Goal: Task Accomplishment & Management: Manage account settings

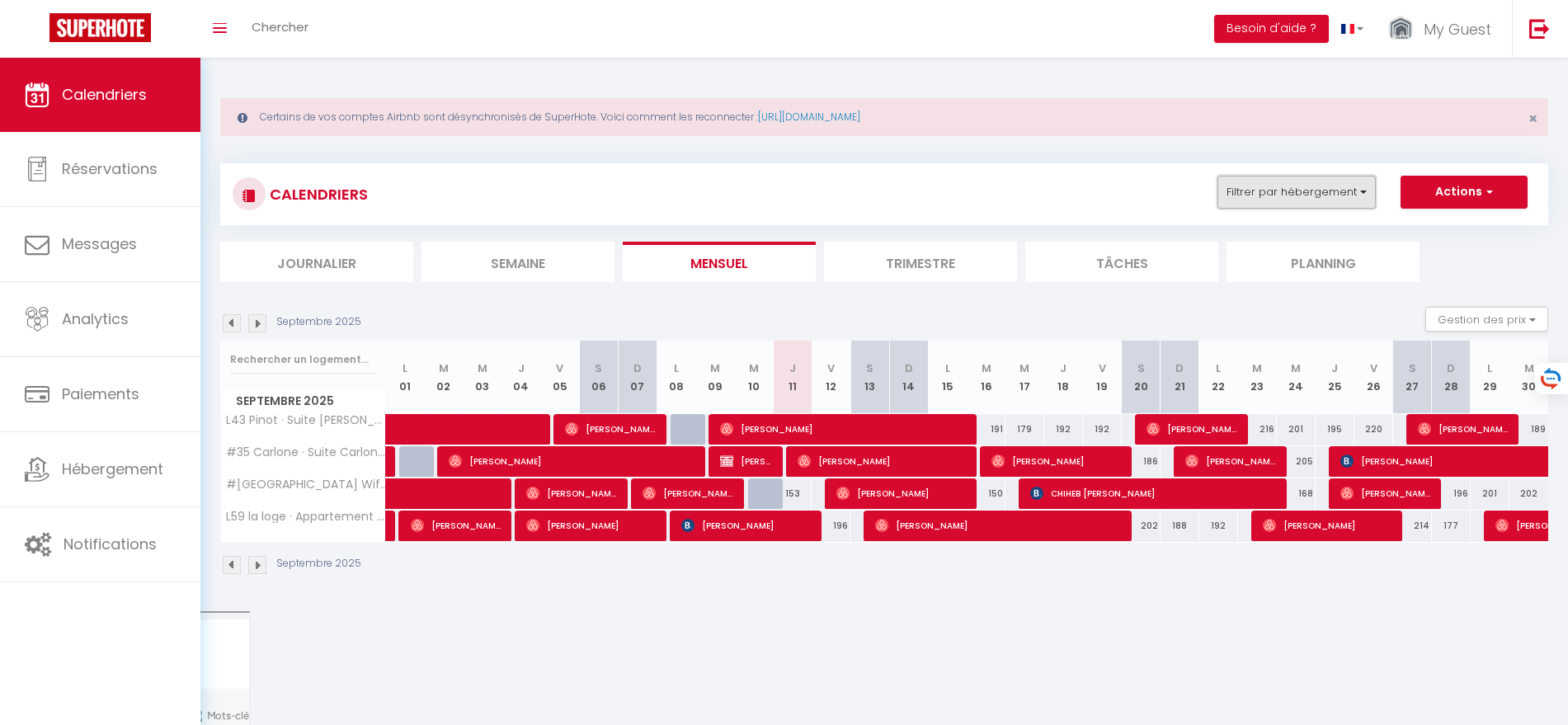
click at [1332, 193] on button "Filtrer par hébergement" at bounding box center [1296, 192] width 159 height 33
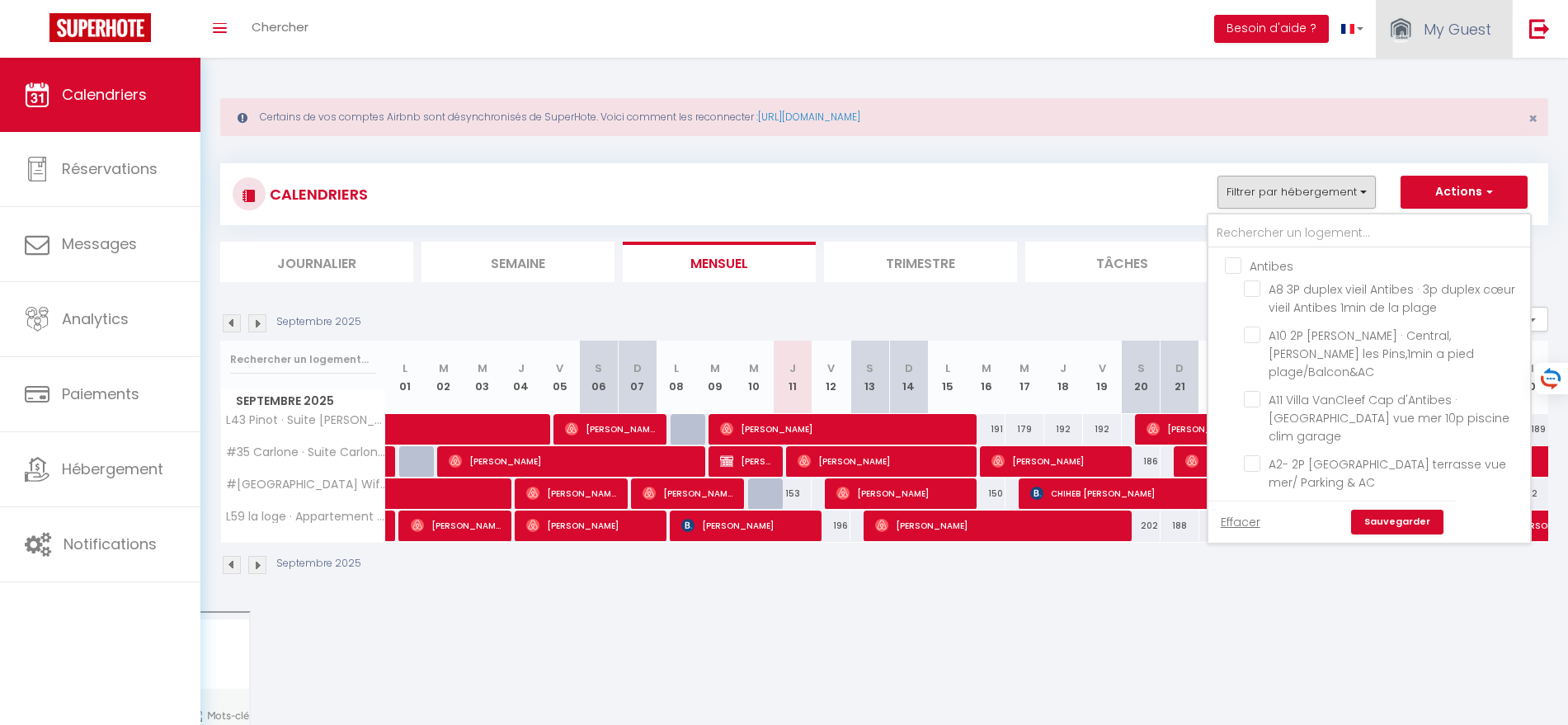
click at [1459, 22] on span "My Guest" at bounding box center [1457, 29] width 67 height 21
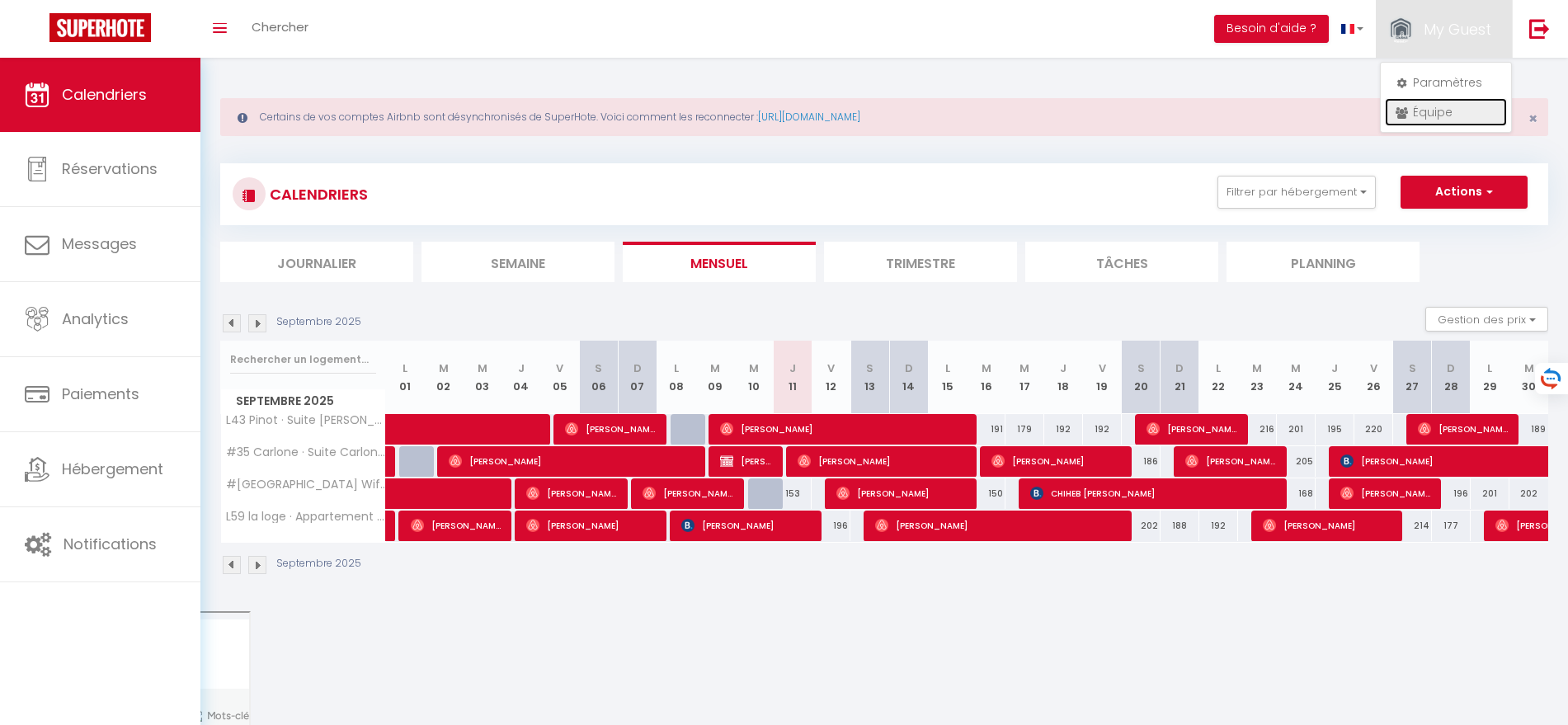
click at [1436, 117] on link "Équipe" at bounding box center [1445, 112] width 122 height 29
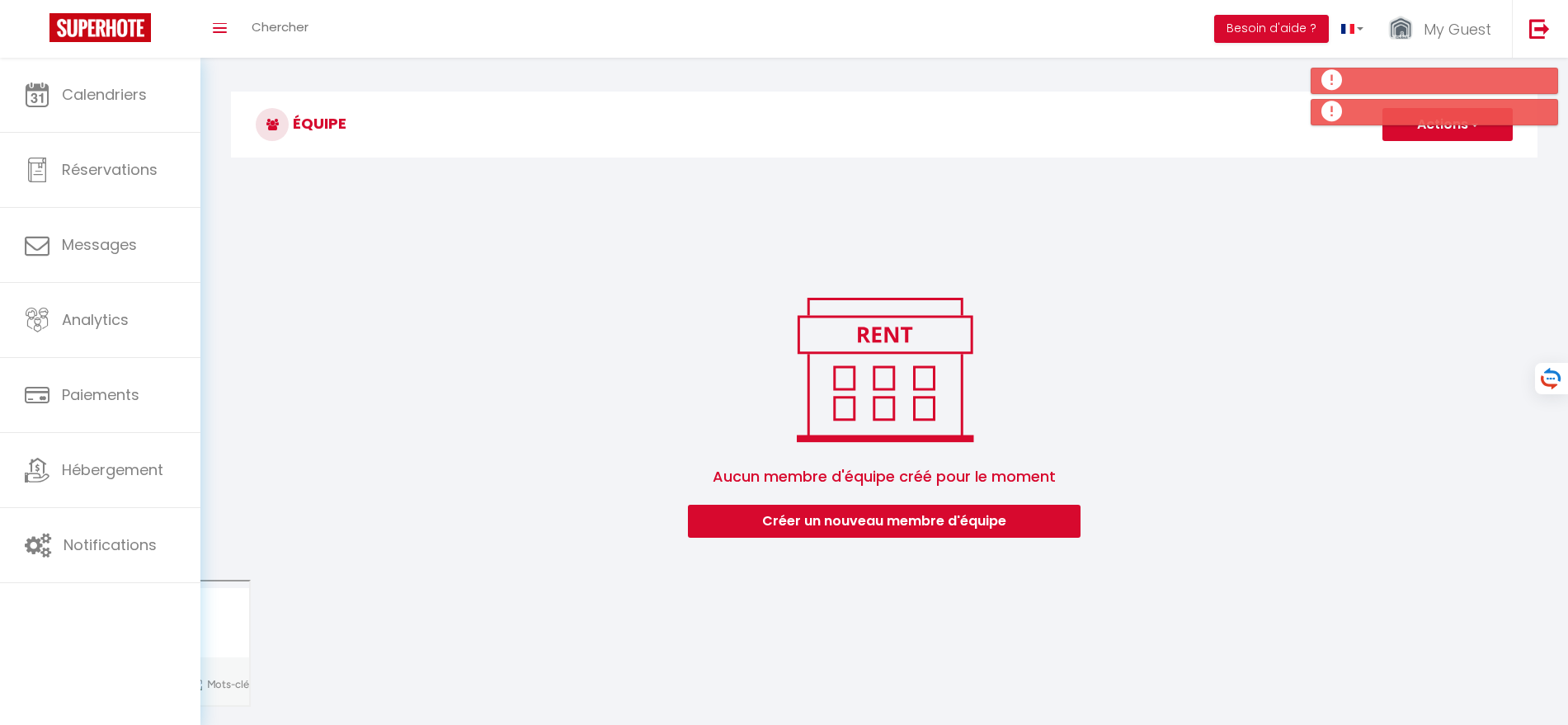
click at [1418, 303] on div "Aucun membre d'équipe créé pour le moment [PERSON_NAME] un nouveau membre d'équ…" at bounding box center [884, 413] width 1307 height 247
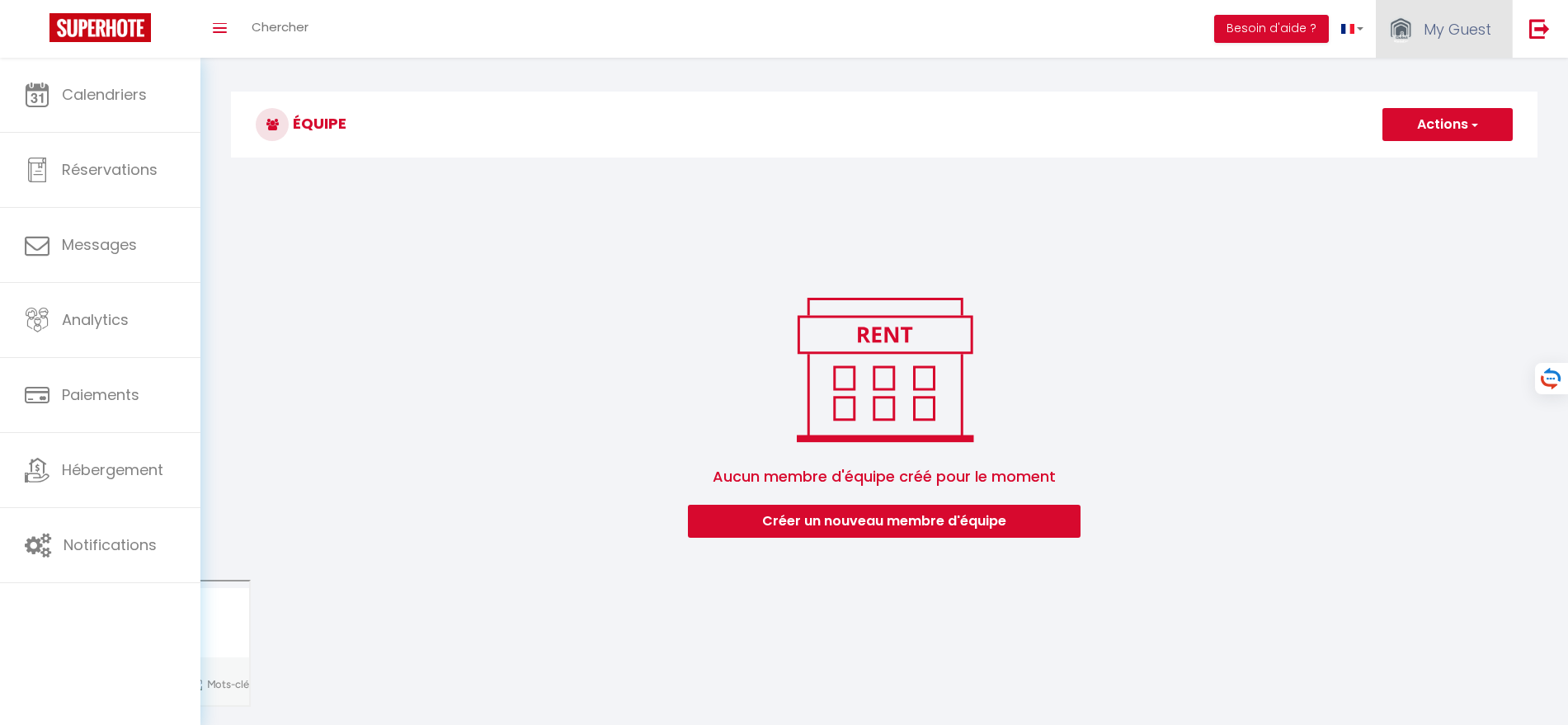
click at [1467, 5] on link "My Guest" at bounding box center [1444, 29] width 136 height 58
click at [1439, 77] on link "Paramètres" at bounding box center [1445, 83] width 122 height 29
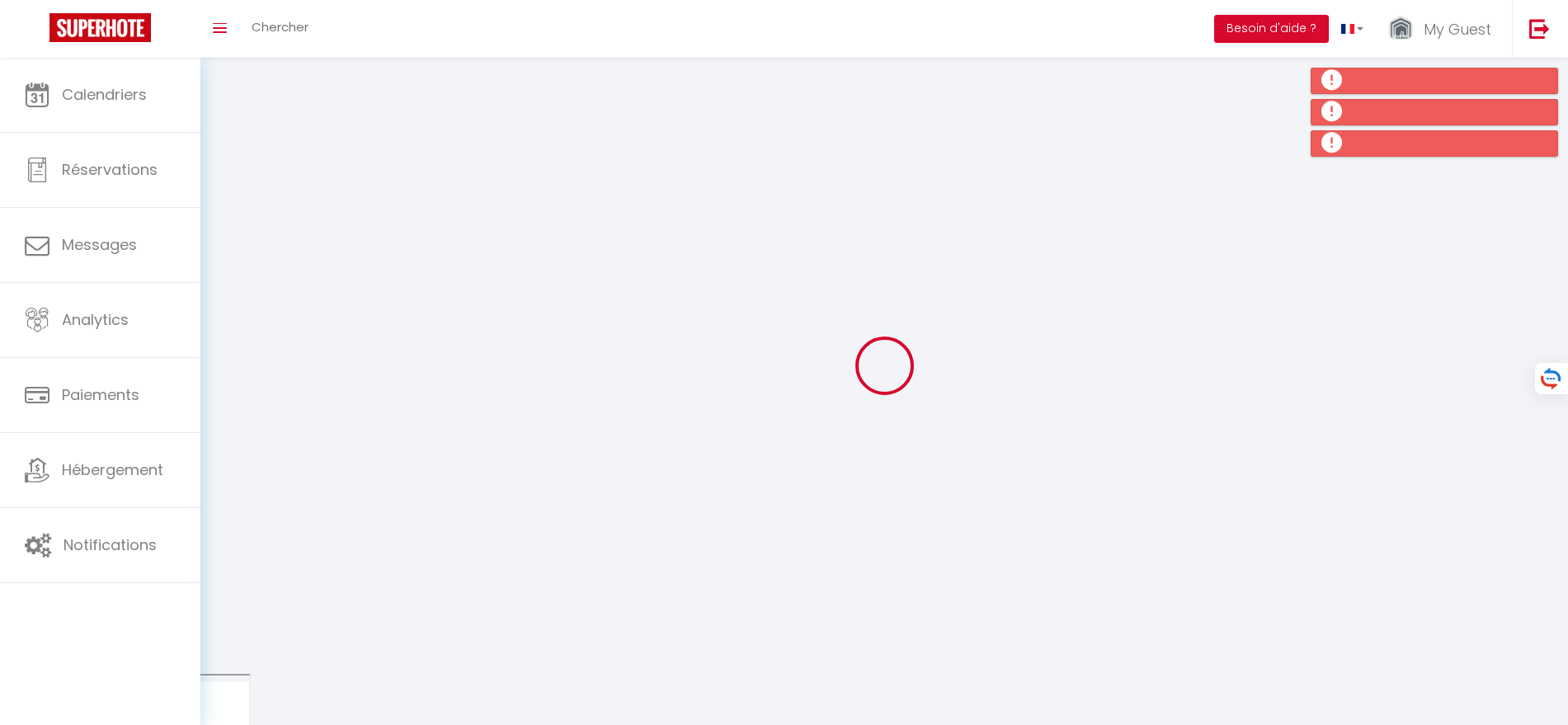
select select
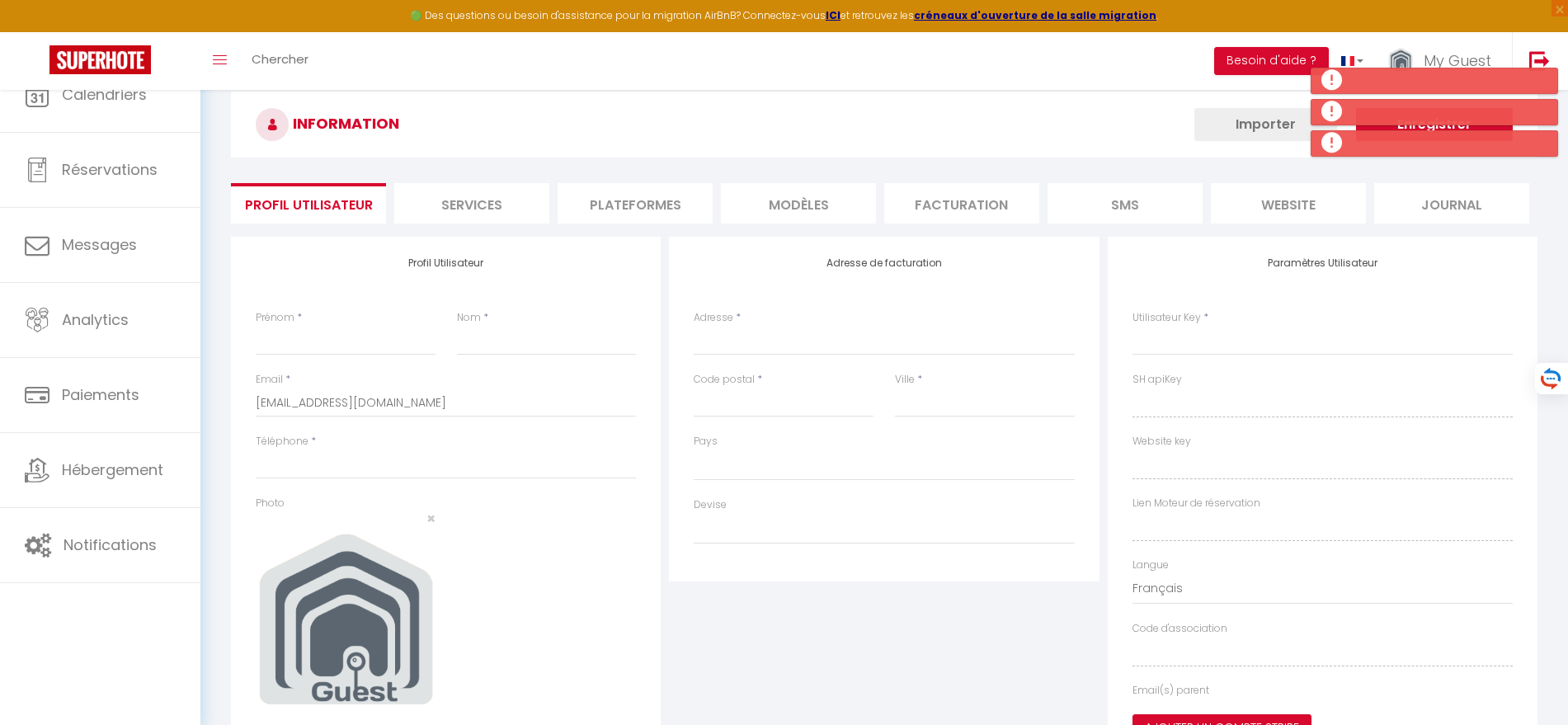
select select
select select "fr"
